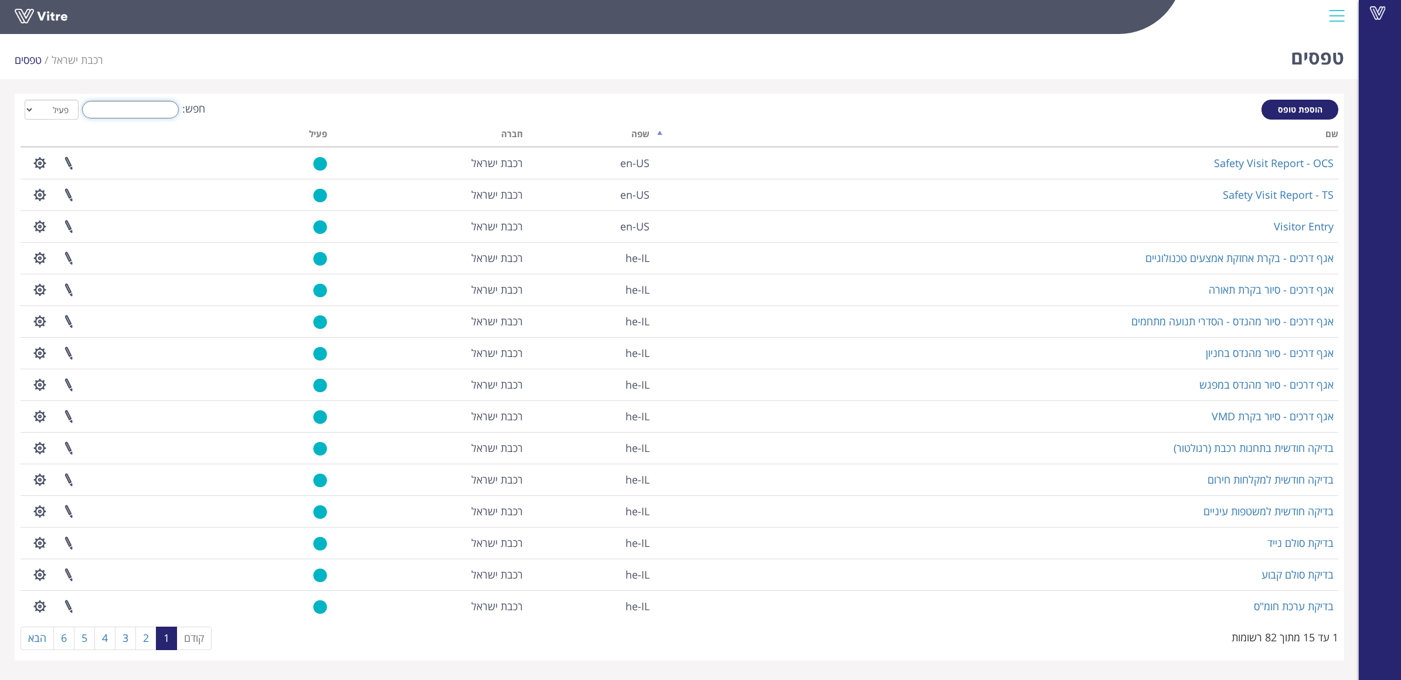
click at [159, 109] on input "חפש:" at bounding box center [130, 110] width 97 height 18
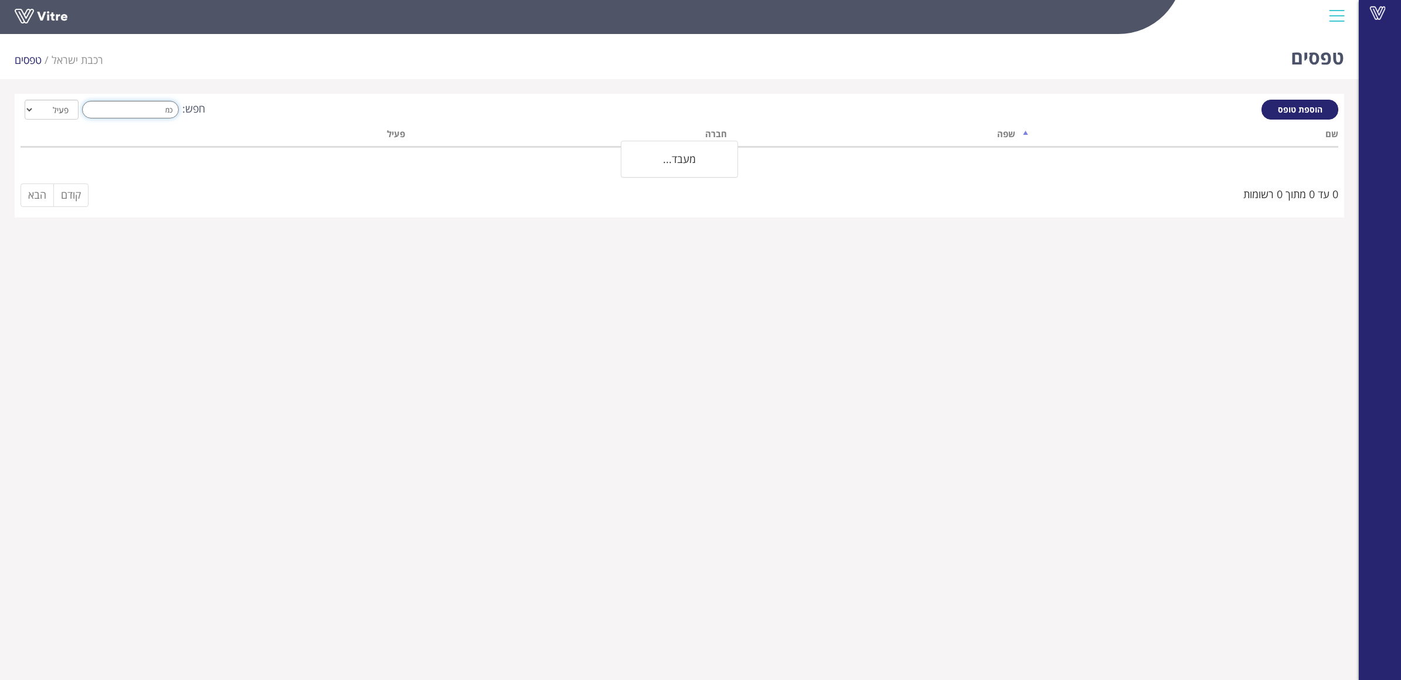
type input "כ"
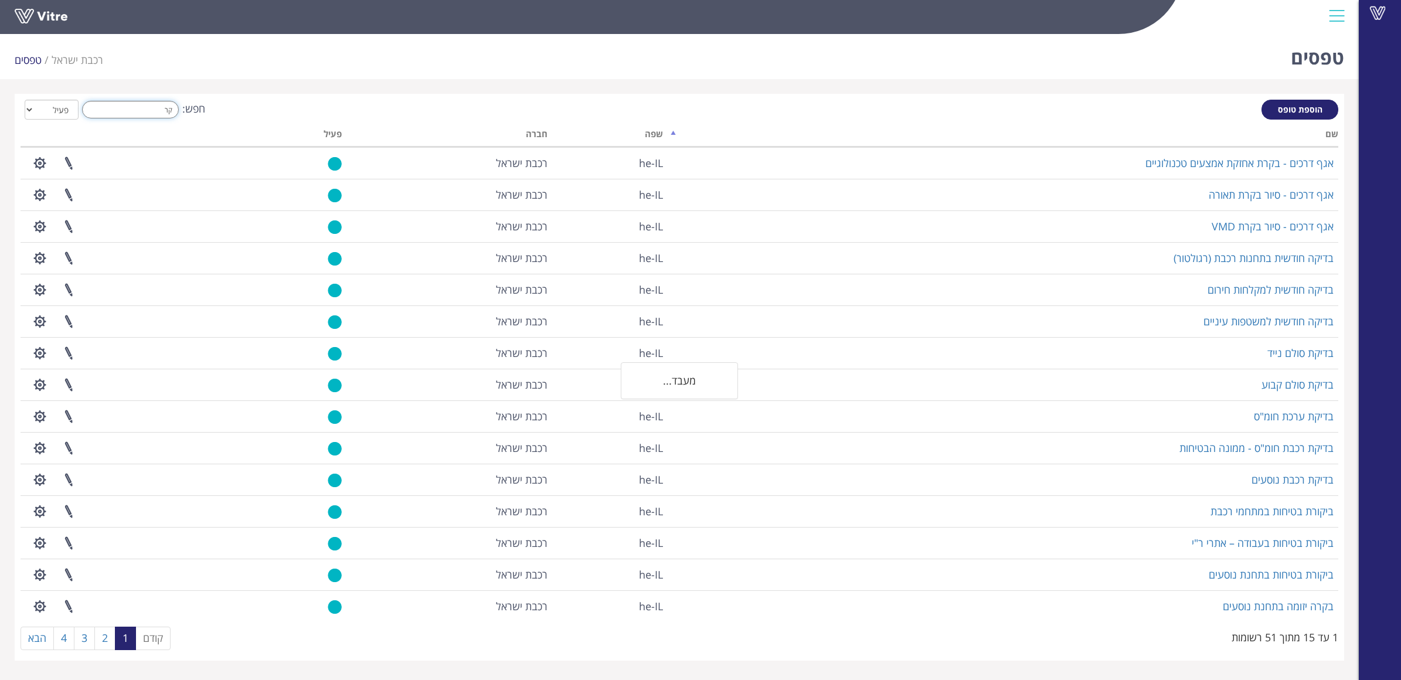
type input "ק"
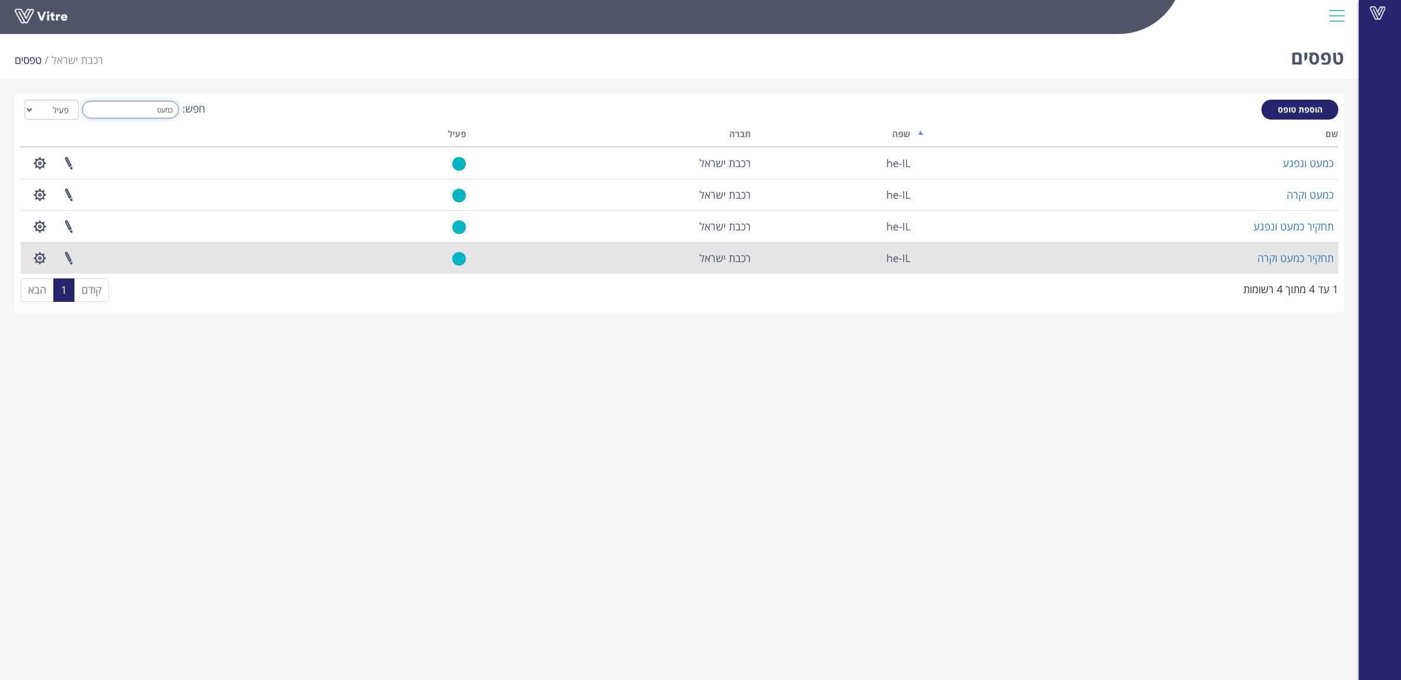
type input "כמעט"
click at [209, 263] on td "פרוייקטים מקושרים הגדרת משתמשים ניהול תבניות שכפול טופס שכפול קטגוריה שפות נוספ…" at bounding box center [181, 258] width 320 height 32
click at [1282, 259] on link "תחקיר כמעט וקרה" at bounding box center [1296, 258] width 76 height 14
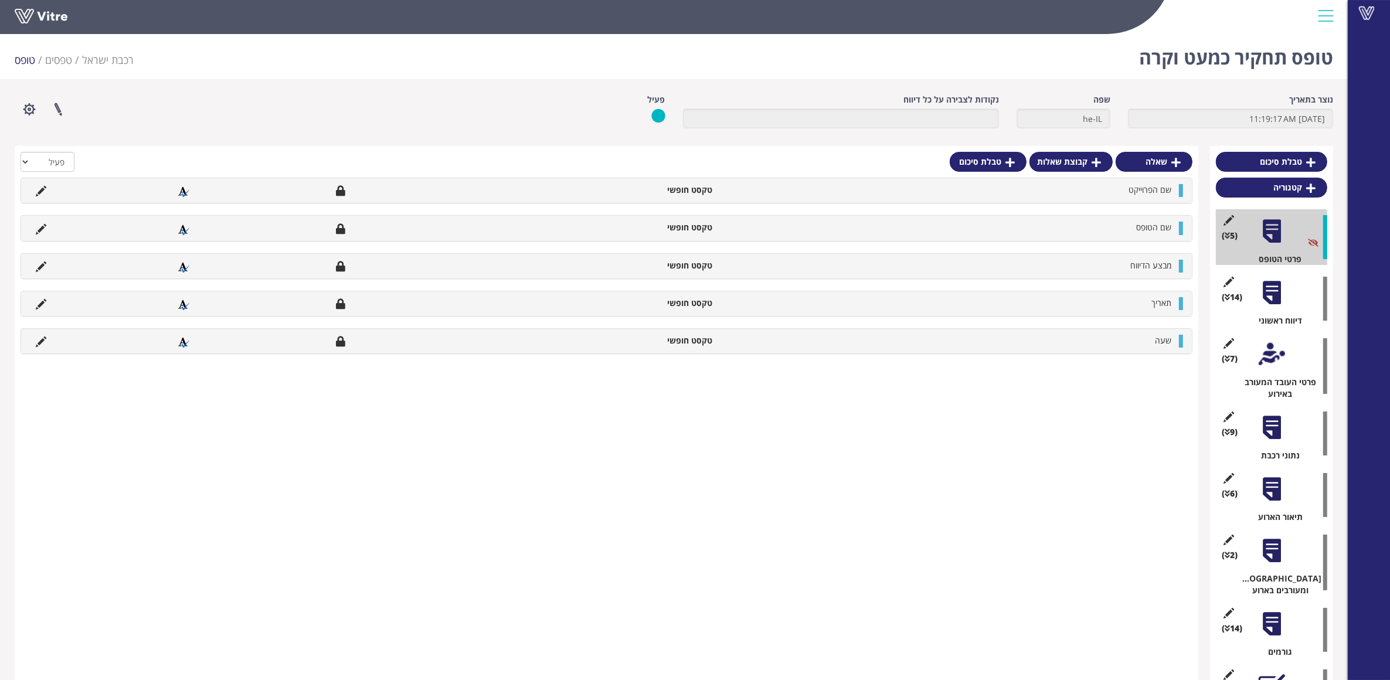
click at [1264, 244] on div at bounding box center [1272, 231] width 26 height 26
click at [1227, 219] on icon at bounding box center [1229, 220] width 15 height 11
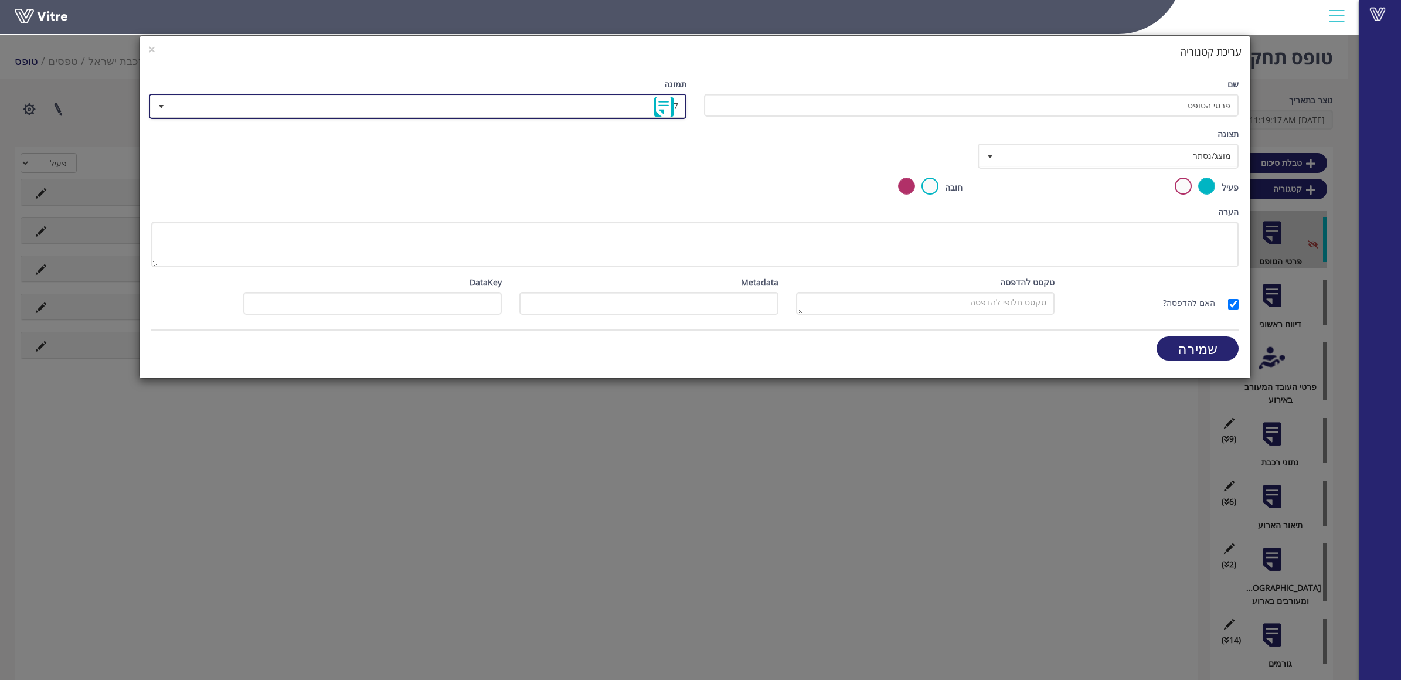
click at [667, 106] on img at bounding box center [663, 106] width 19 height 19
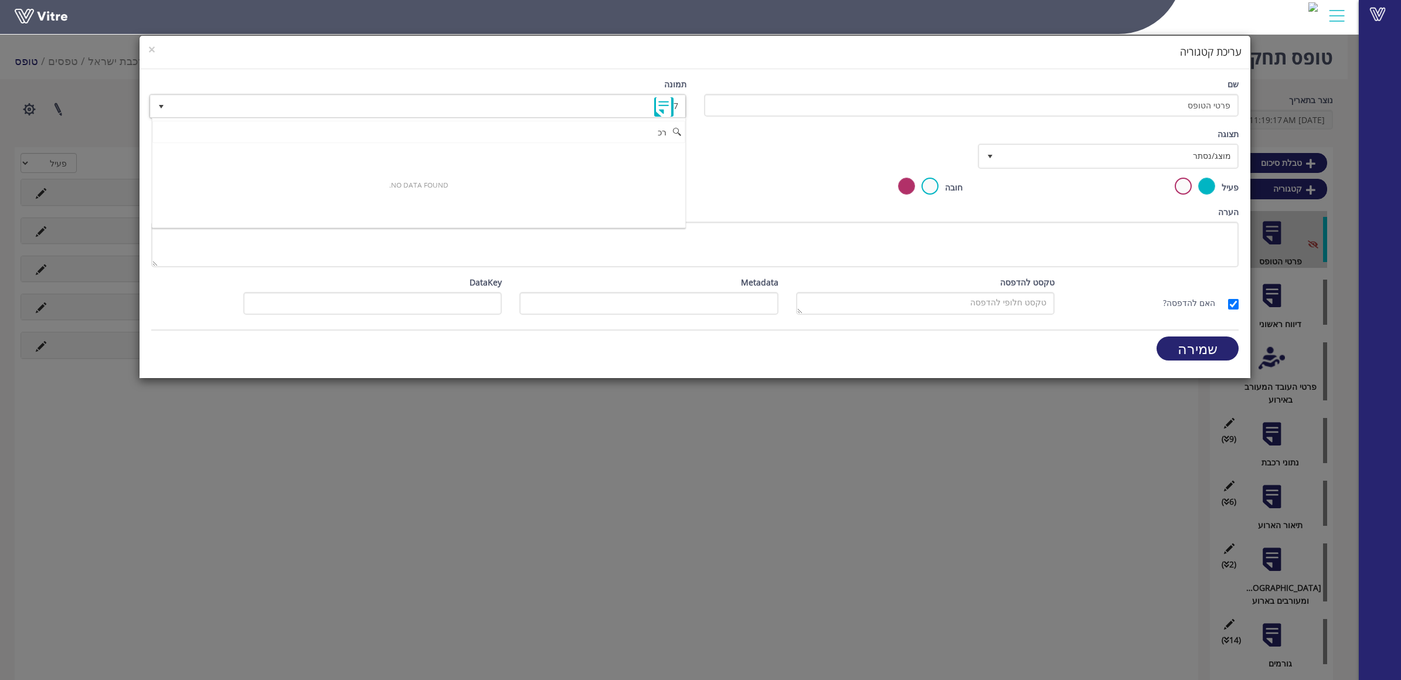
type input "ר"
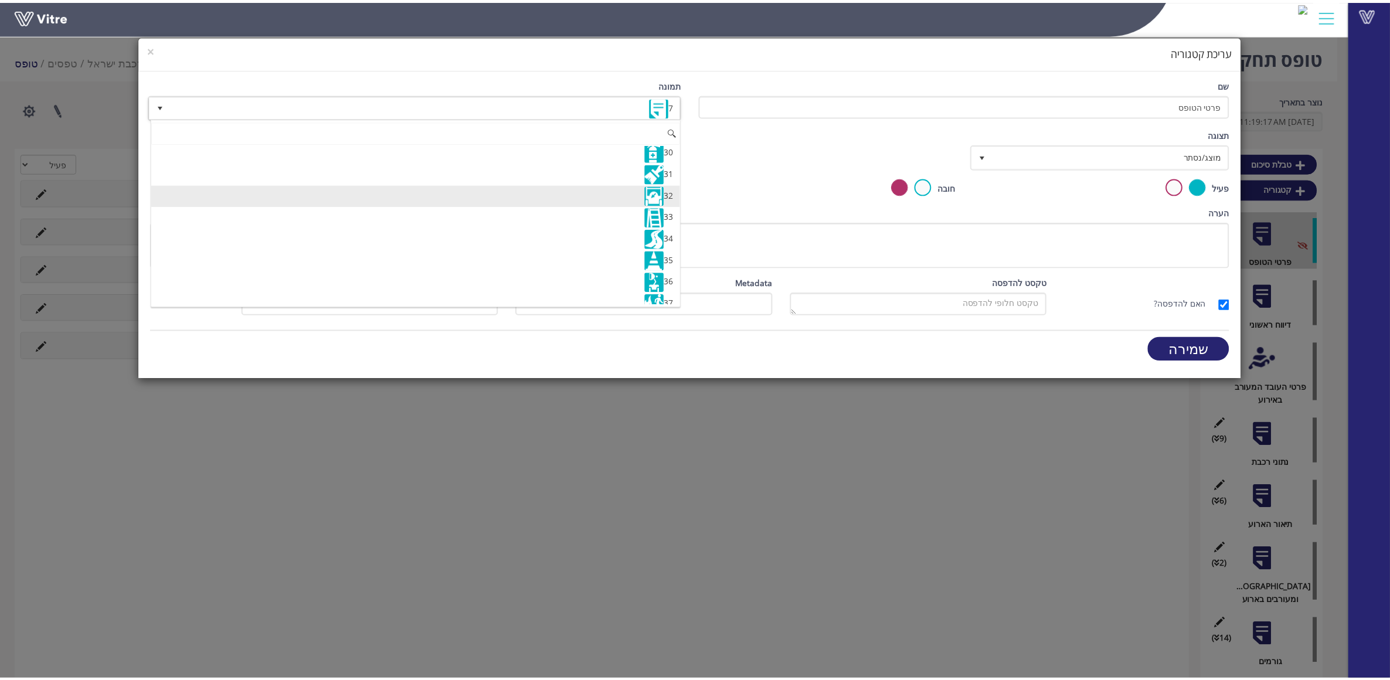
scroll to position [660, 0]
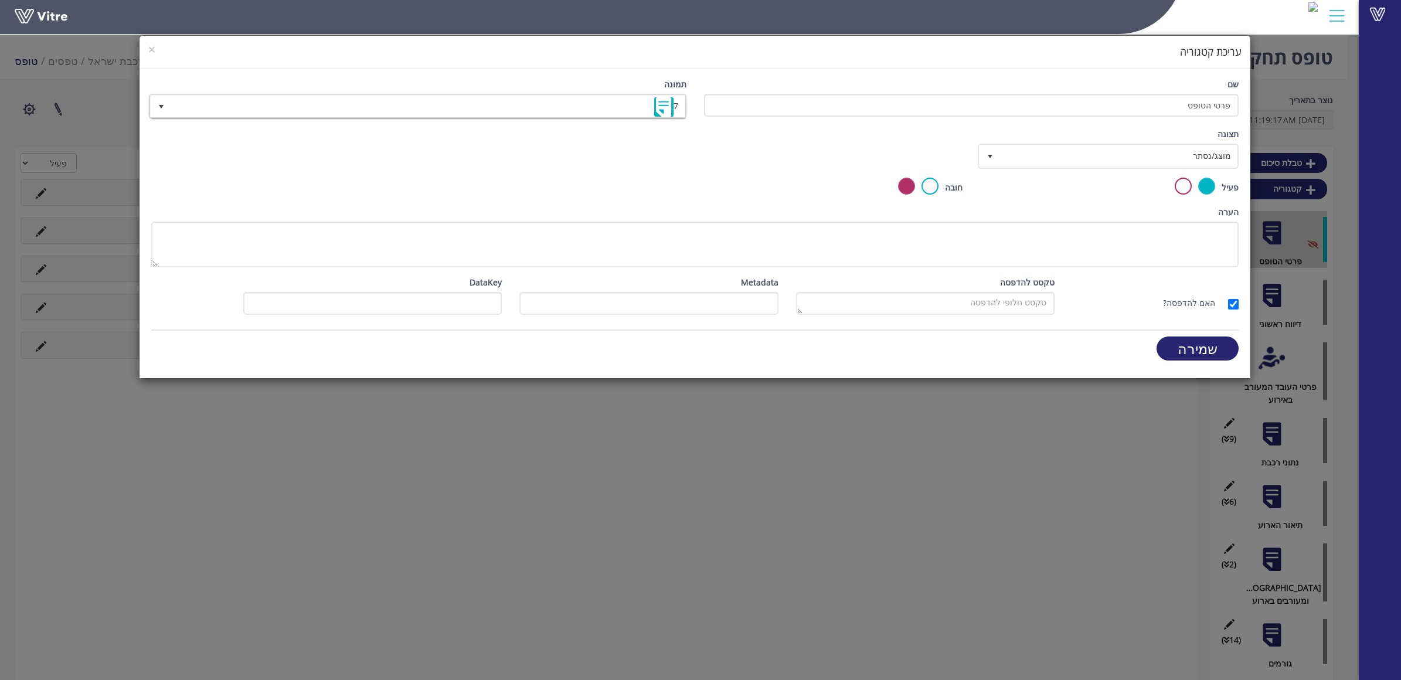
click at [594, 494] on div "× עריכת קטגוריה שם פרטי הטופס תמונה 7 7 תצוגה מוצג/נסתר true בחר תנאי כאשר כל ה…" at bounding box center [700, 340] width 1401 height 680
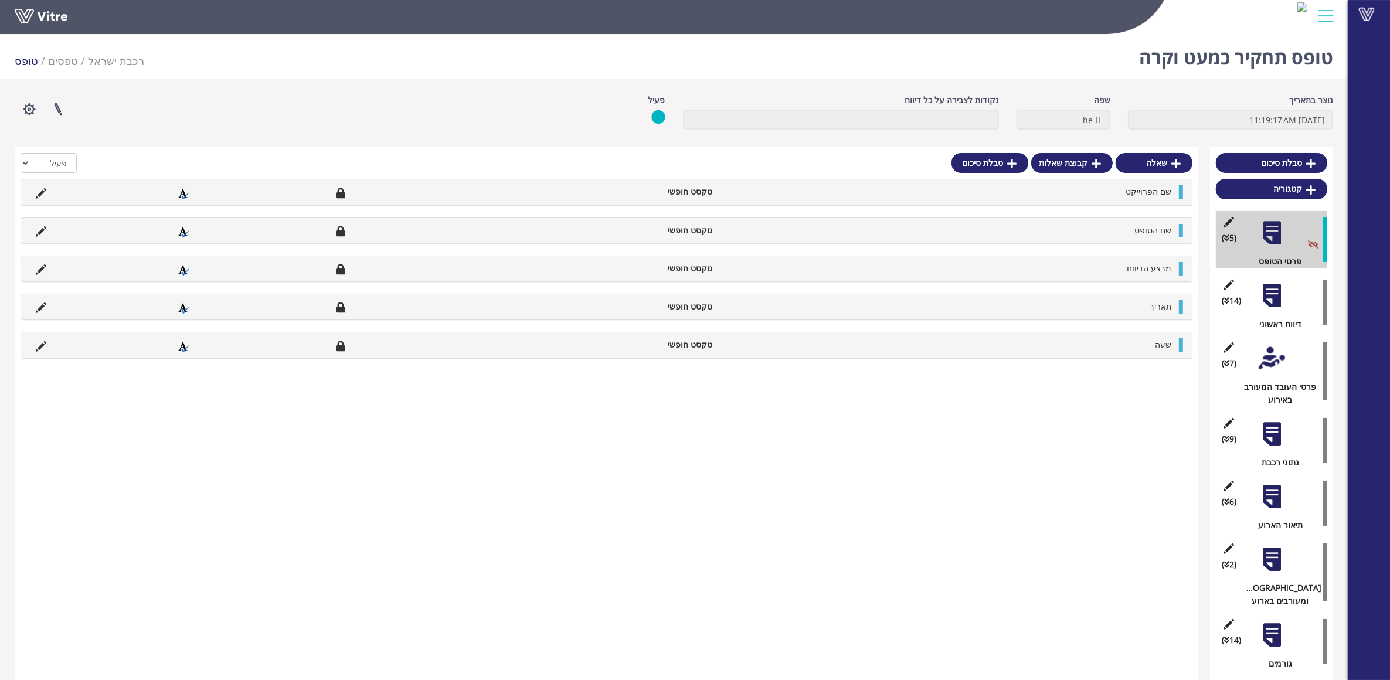
drag, startPoint x: 1151, startPoint y: 473, endPoint x: 1138, endPoint y: 476, distance: 13.2
click at [1151, 473] on div "שאלה קבוצת שאלות טבלת סיכום הכל פעיל לא פעיל שם הפרוייקט טקסט חופשי שם הטופס טק…" at bounding box center [607, 452] width 1184 height 610
click at [1362, 9] on span at bounding box center [1366, 14] width 29 height 14
